Goal: Information Seeking & Learning: Learn about a topic

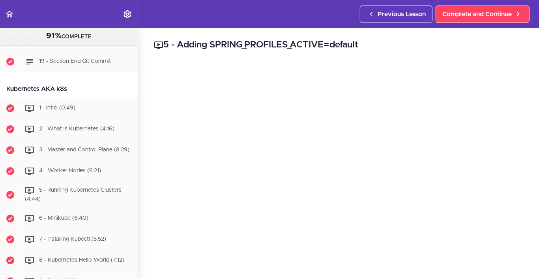
scroll to position [2435, 0]
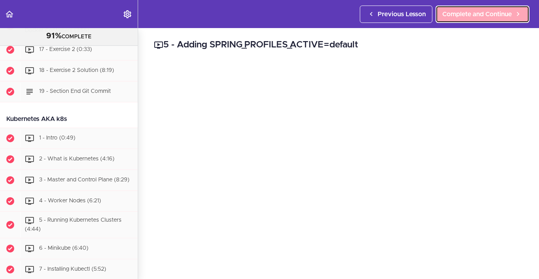
click at [487, 21] on link "Complete and Continue" at bounding box center [483, 14] width 94 height 17
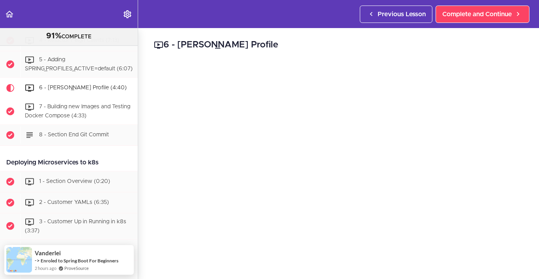
scroll to position [3062, 0]
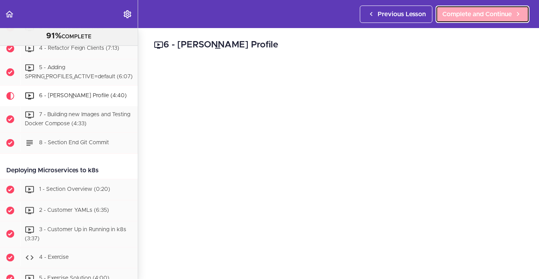
click at [473, 20] on link "Complete and Continue" at bounding box center [483, 14] width 94 height 17
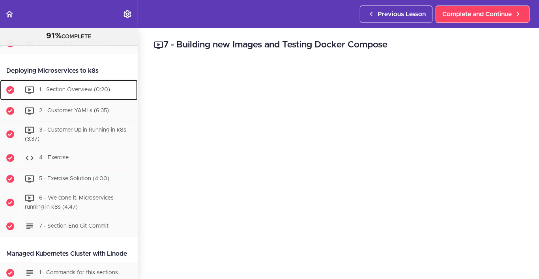
click at [96, 92] on span "1 - Section Overview (0:20)" at bounding box center [74, 90] width 71 height 6
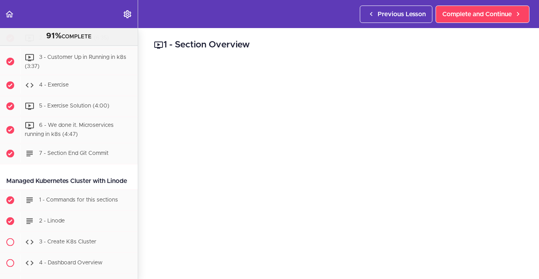
scroll to position [3194, 0]
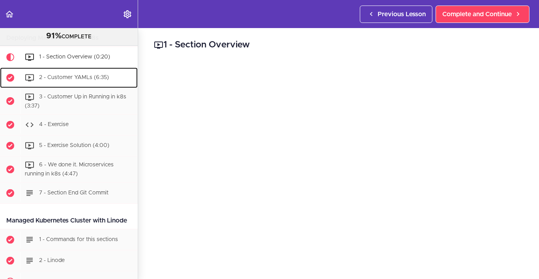
click at [58, 80] on span "2 - Customer YAMLs (6:35)" at bounding box center [74, 78] width 70 height 6
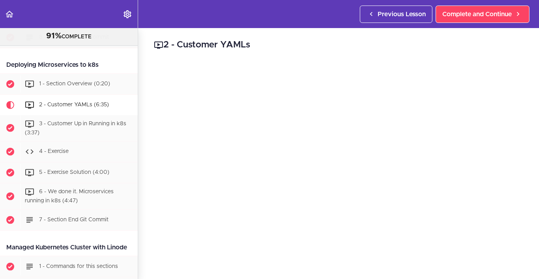
scroll to position [3185, 0]
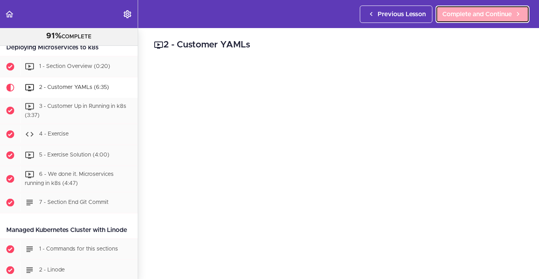
click at [495, 20] on link "Complete and Continue" at bounding box center [483, 14] width 94 height 17
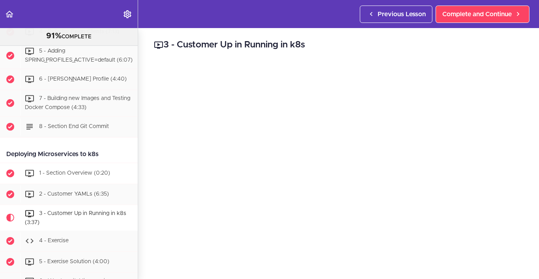
scroll to position [3039, 0]
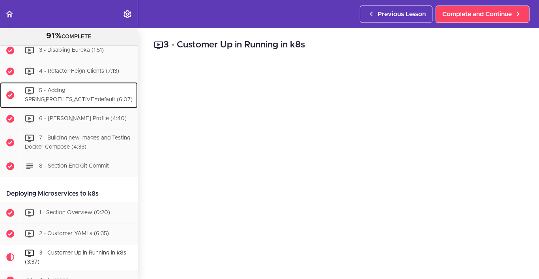
click at [84, 108] on div "5 - Adding SPRING_PROFILES_ACTIVE=default (6:07)" at bounding box center [79, 95] width 117 height 26
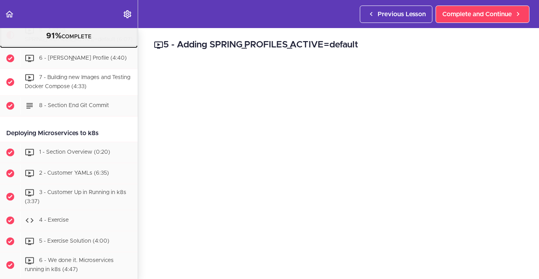
scroll to position [3106, 0]
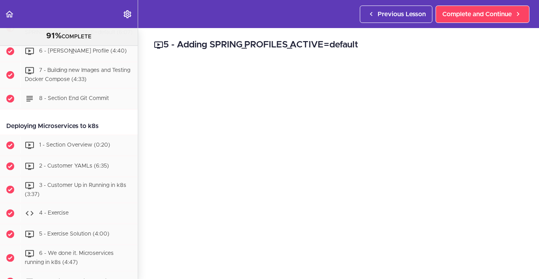
click at [82, 13] on div "4 - Refactor Feign Clients (7:13)" at bounding box center [79, 4] width 117 height 17
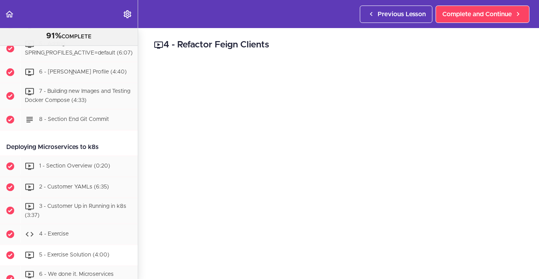
scroll to position [3203, 0]
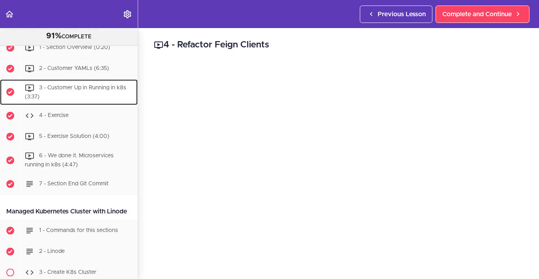
click at [87, 105] on div "3 - Customer Up in Running in k8s (3:37)" at bounding box center [79, 92] width 117 height 26
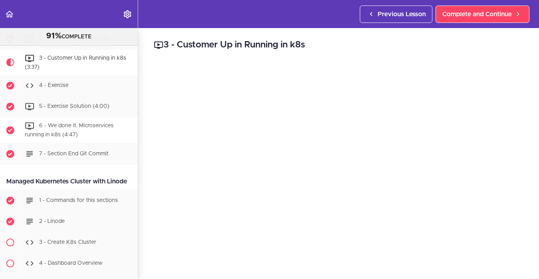
scroll to position [3236, 0]
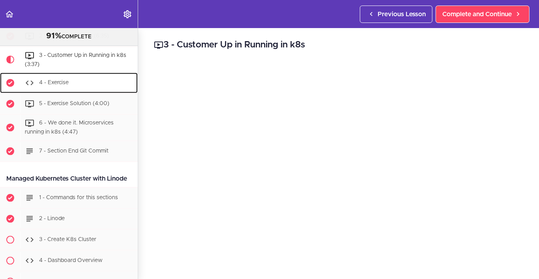
click at [80, 92] on div "4 - Exercise" at bounding box center [79, 82] width 117 height 17
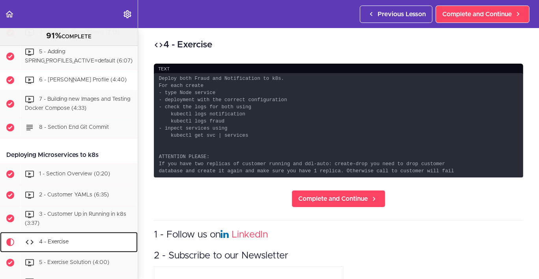
scroll to position [3065, 0]
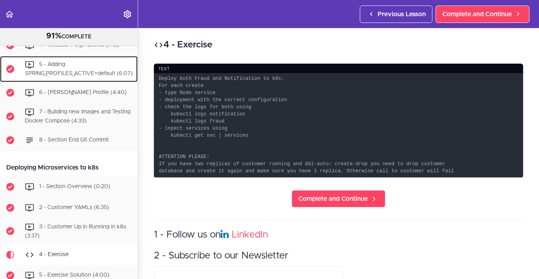
click at [83, 77] on span "5 - Adding SPRING_PROFILES_ACTIVE=default (6:07)" at bounding box center [79, 69] width 108 height 15
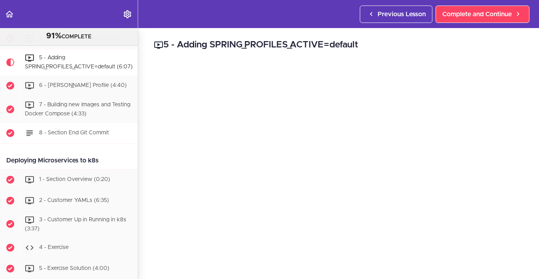
scroll to position [3066, 0]
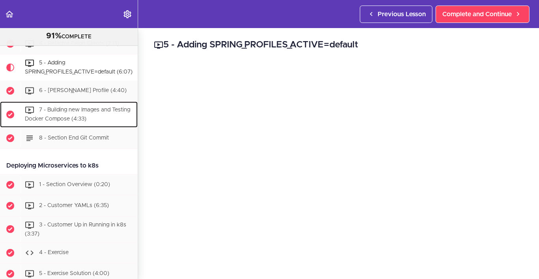
click at [81, 122] on span "7 - Building new Images and Testing Docker Compose (4:33)" at bounding box center [77, 114] width 105 height 15
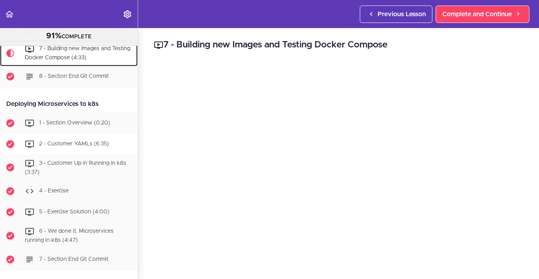
scroll to position [3161, 0]
